Goal: Find specific page/section

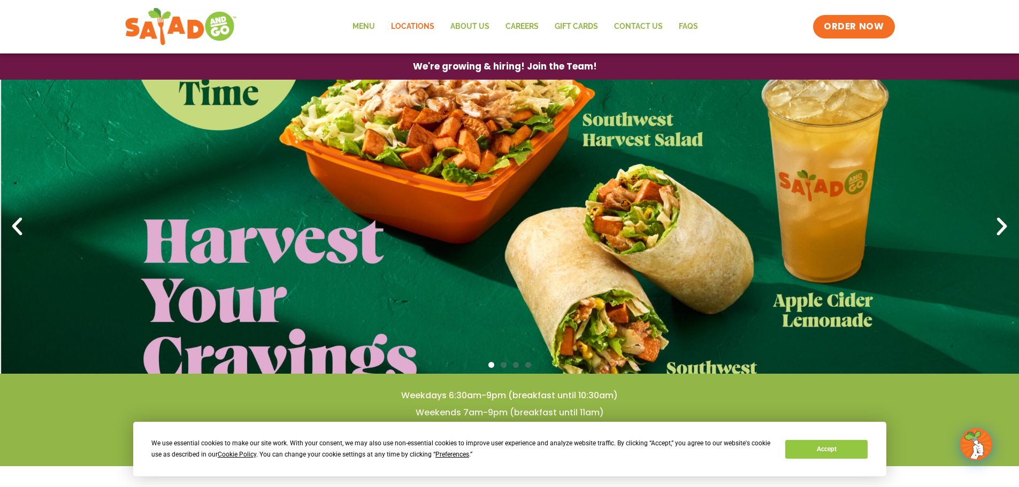
click at [424, 24] on link "Locations" at bounding box center [412, 26] width 59 height 25
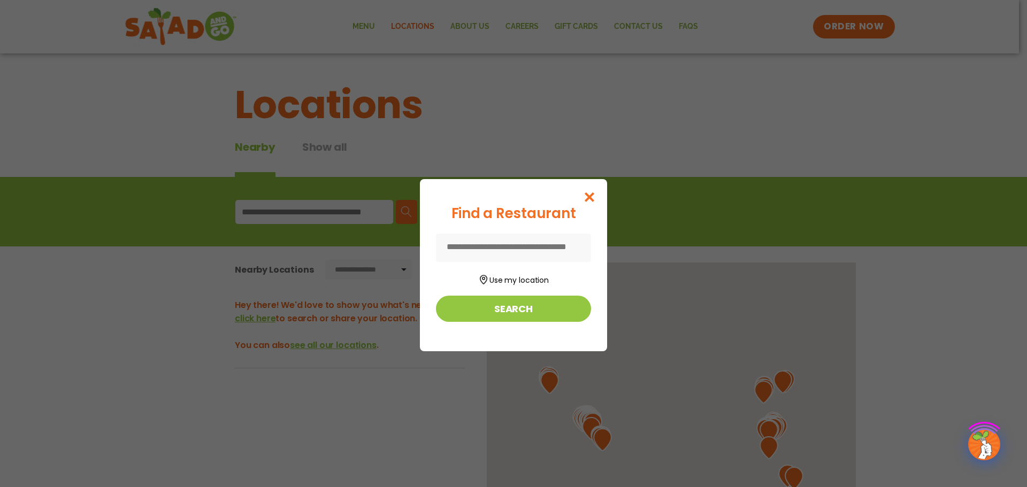
click at [284, 220] on div "Find a Restaurant Use my location Search" at bounding box center [513, 243] width 1027 height 487
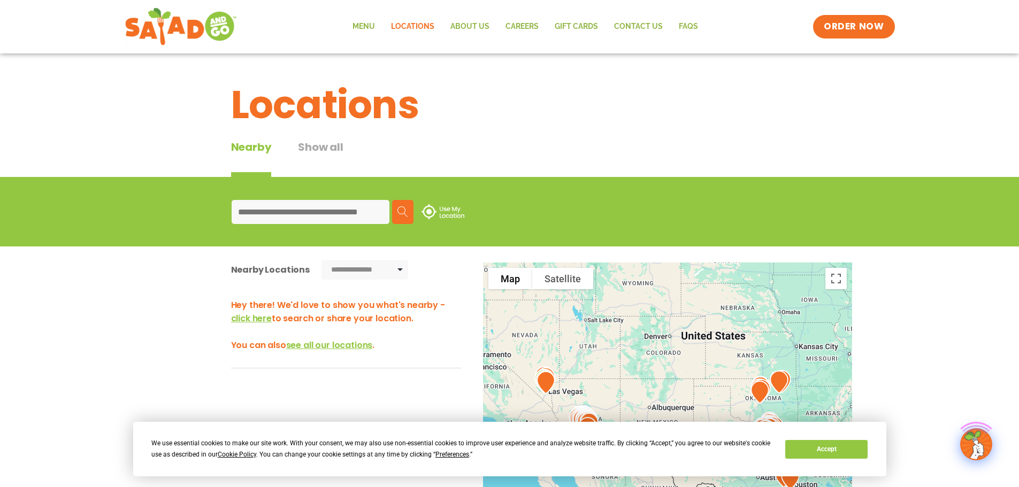
click at [331, 211] on input at bounding box center [311, 212] width 158 height 24
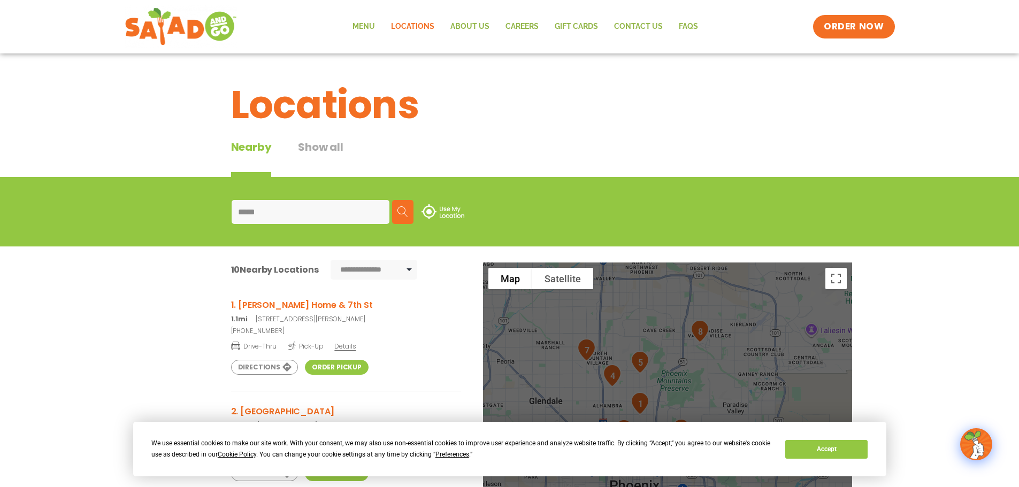
type input "*****"
click at [648, 366] on img "5" at bounding box center [639, 363] width 27 height 32
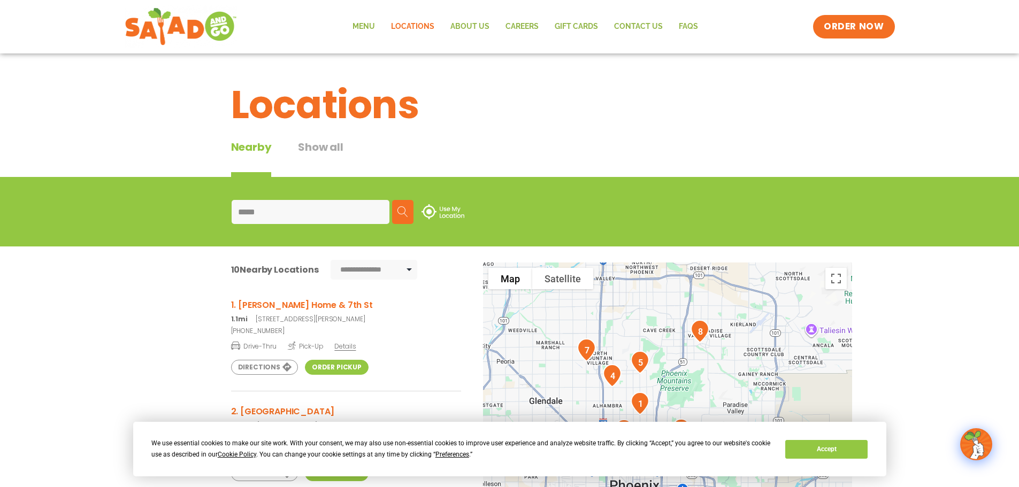
scroll to position [411, 0]
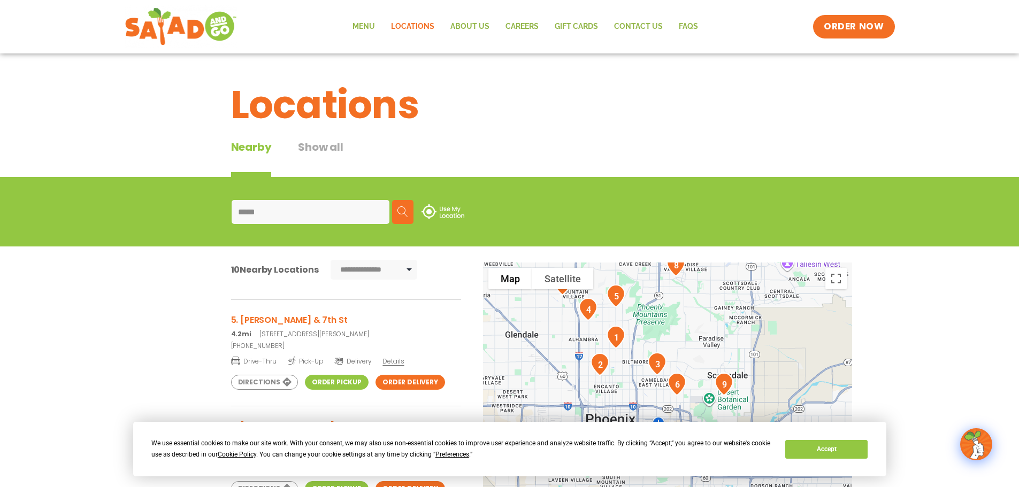
drag, startPoint x: 670, startPoint y: 389, endPoint x: 642, endPoint y: 316, distance: 78.6
click at [642, 316] on div at bounding box center [667, 440] width 369 height 354
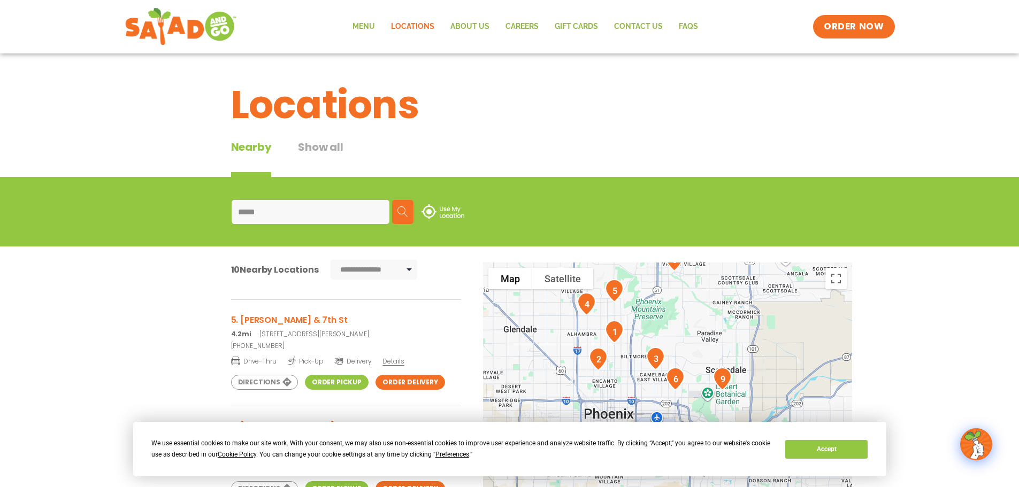
click at [619, 338] on img "1" at bounding box center [614, 332] width 27 height 32
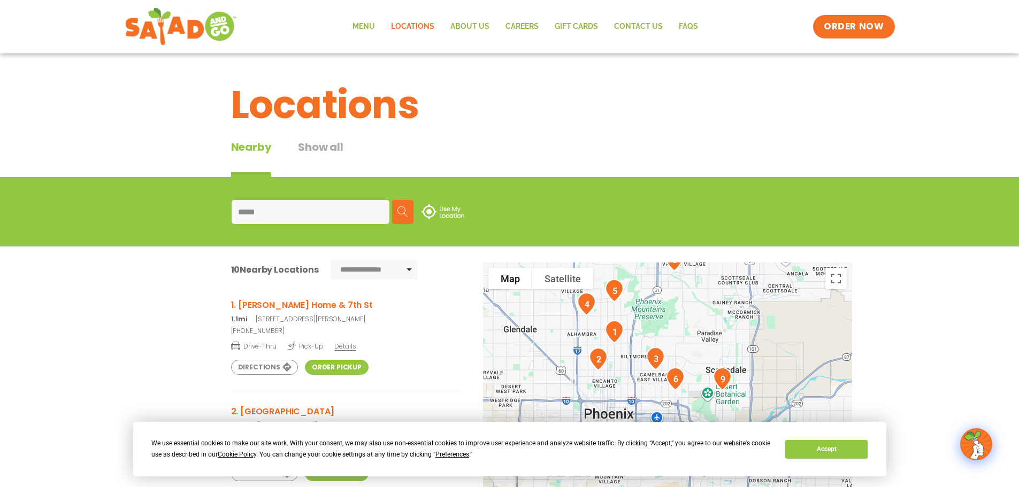
click at [608, 333] on img "1" at bounding box center [614, 332] width 27 height 32
click at [343, 349] on span "Details" at bounding box center [344, 346] width 21 height 9
